Goal: Navigation & Orientation: Find specific page/section

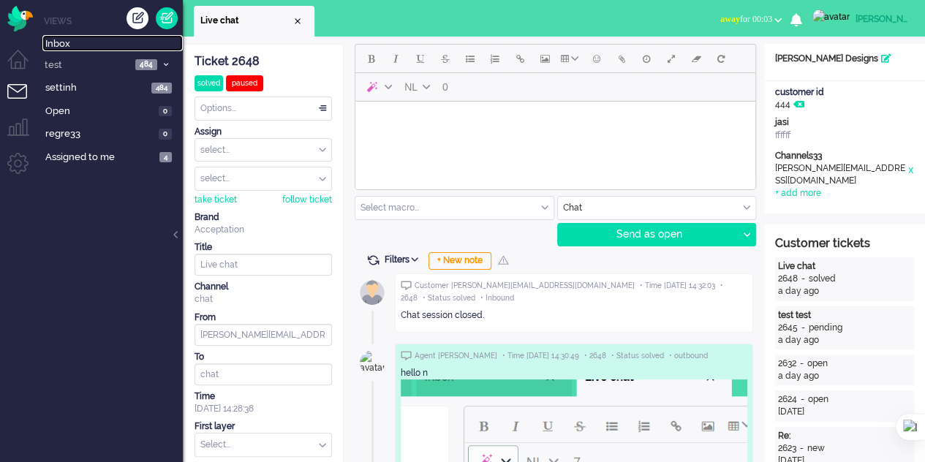
click at [60, 45] on span "Inbox" at bounding box center [113, 44] width 137 height 14
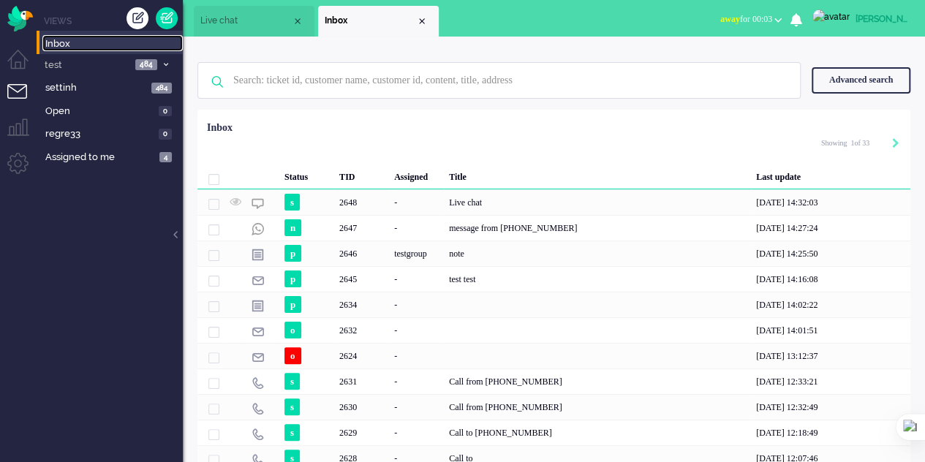
click at [421, 20] on div "Close tab" at bounding box center [422, 21] width 12 height 12
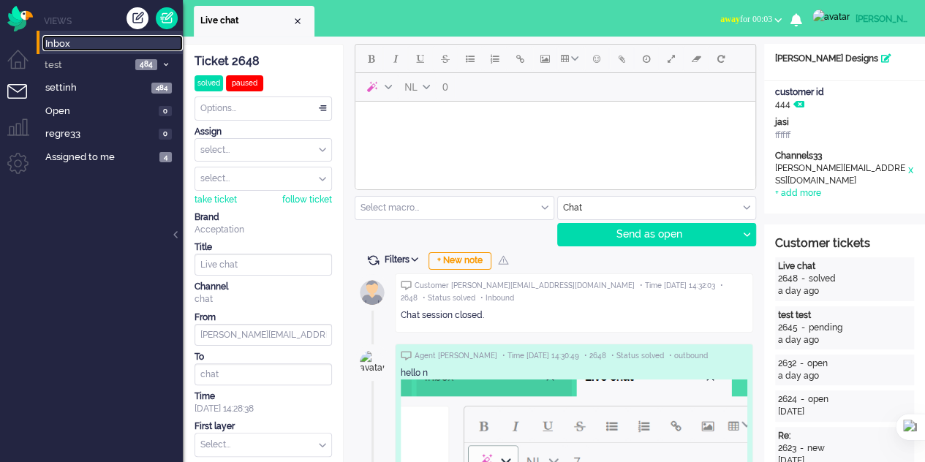
click at [298, 22] on div "Close tab" at bounding box center [298, 21] width 12 height 12
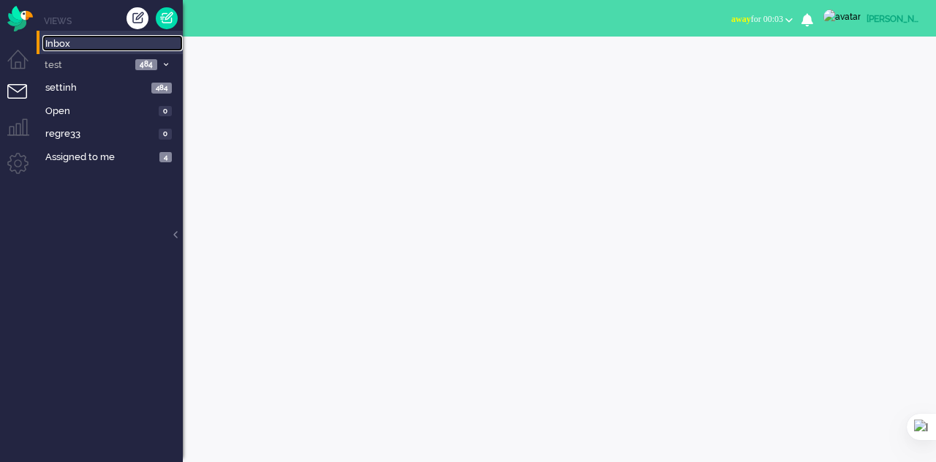
click at [86, 36] on link "Inbox" at bounding box center [112, 43] width 140 height 16
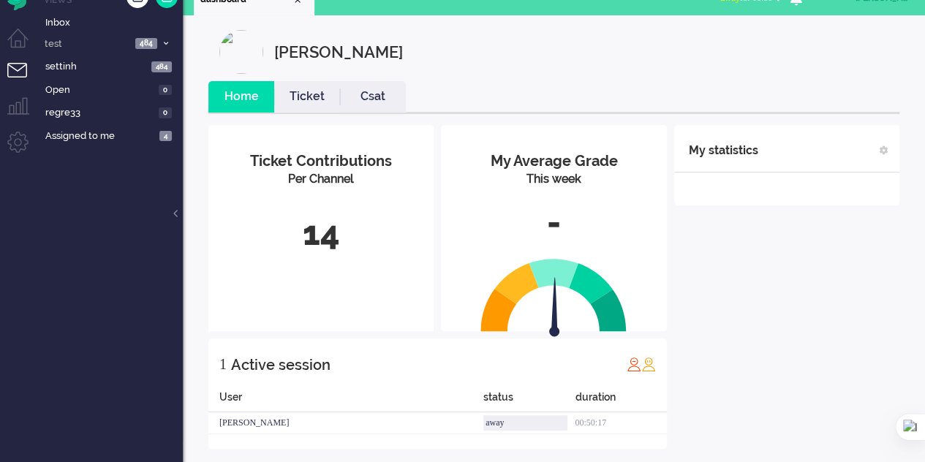
scroll to position [33, 0]
